Goal: Task Accomplishment & Management: Complete application form

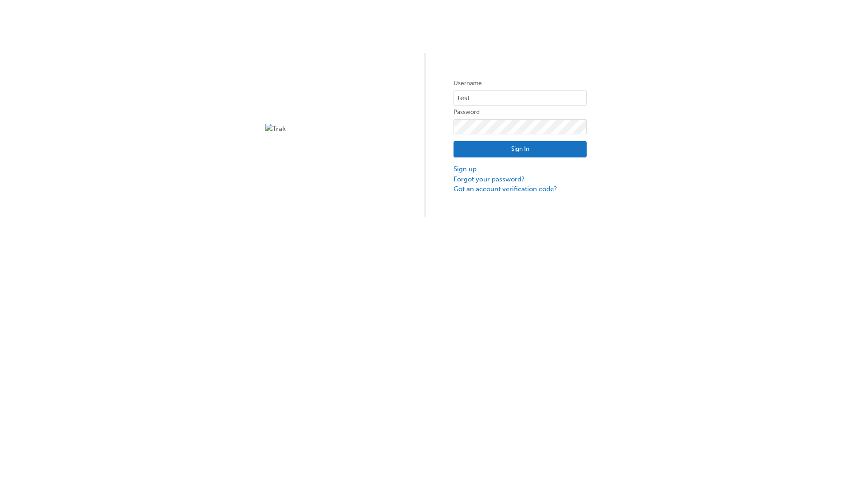
type input "test.e2e.user31"
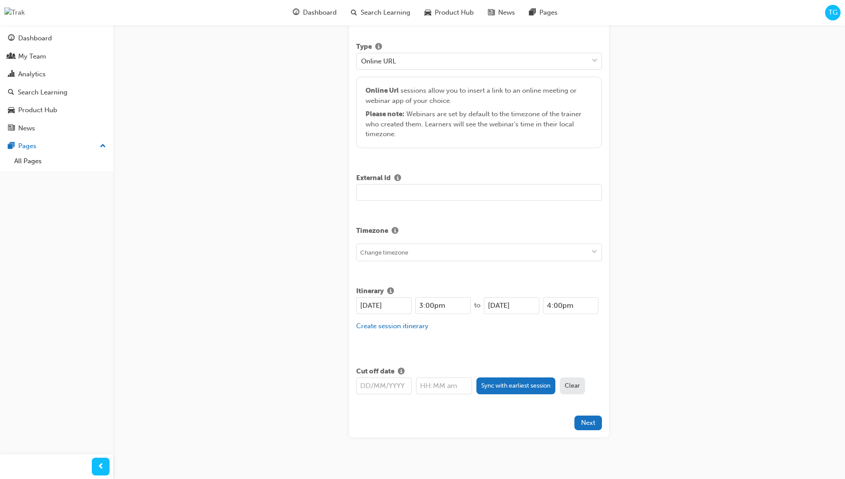
type input "Title for testing purposes"
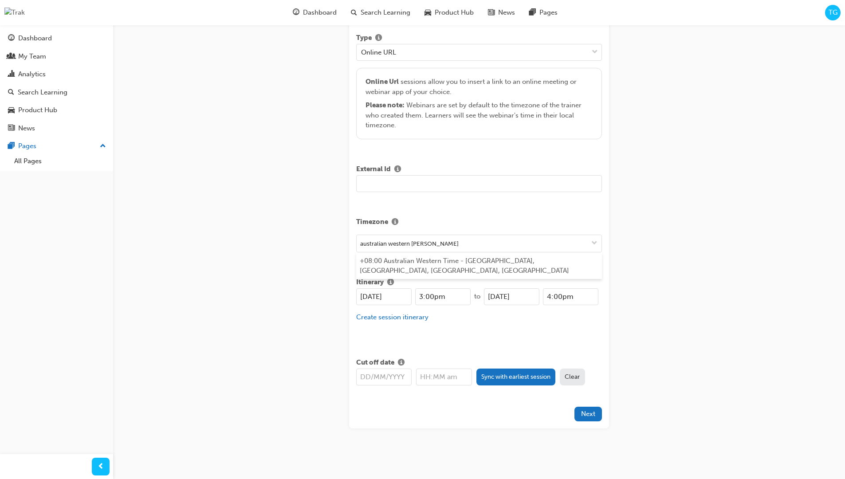
type input "australian western time"
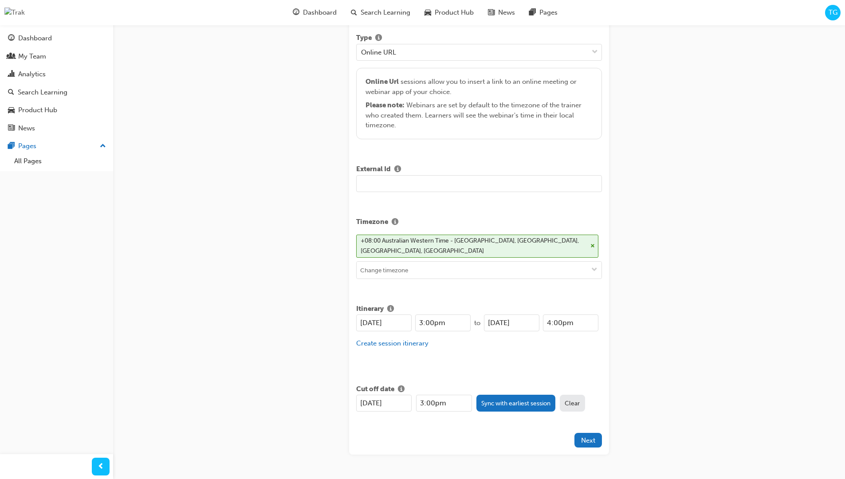
type input "[DATE]"
type input "3:00pm"
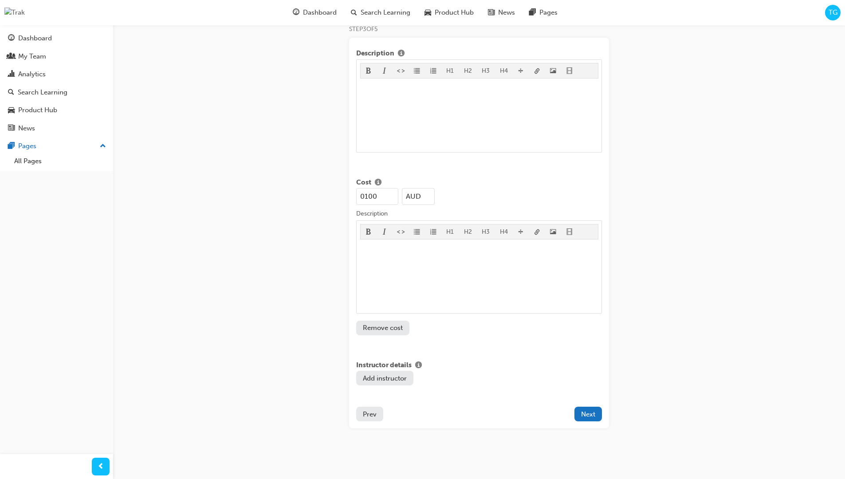
type input "100"
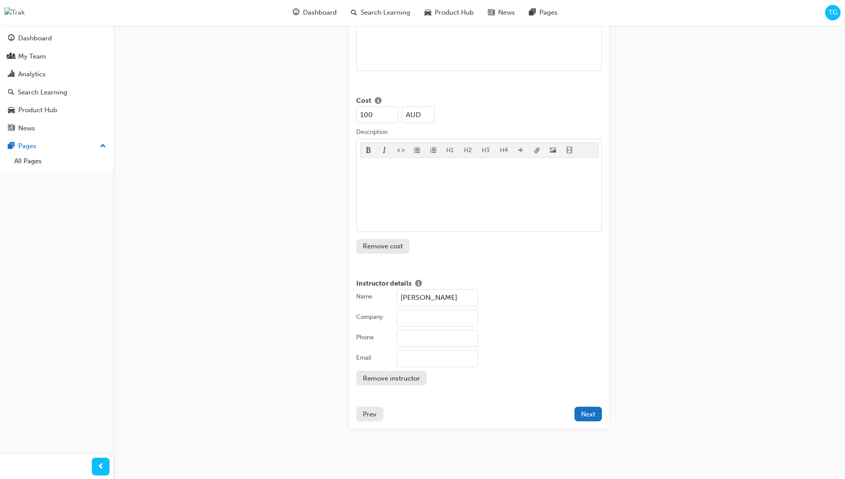
type input "[PERSON_NAME]"
type input "Test corporation"
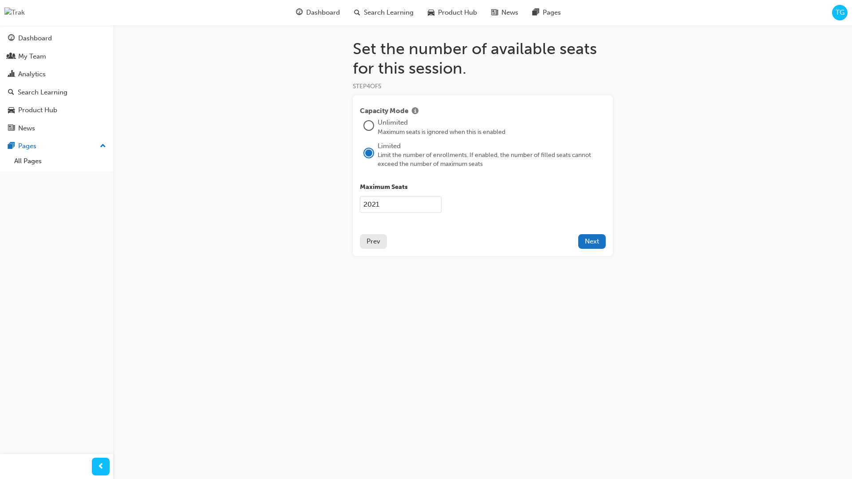
type input "2021"
